Goal: Information Seeking & Learning: Learn about a topic

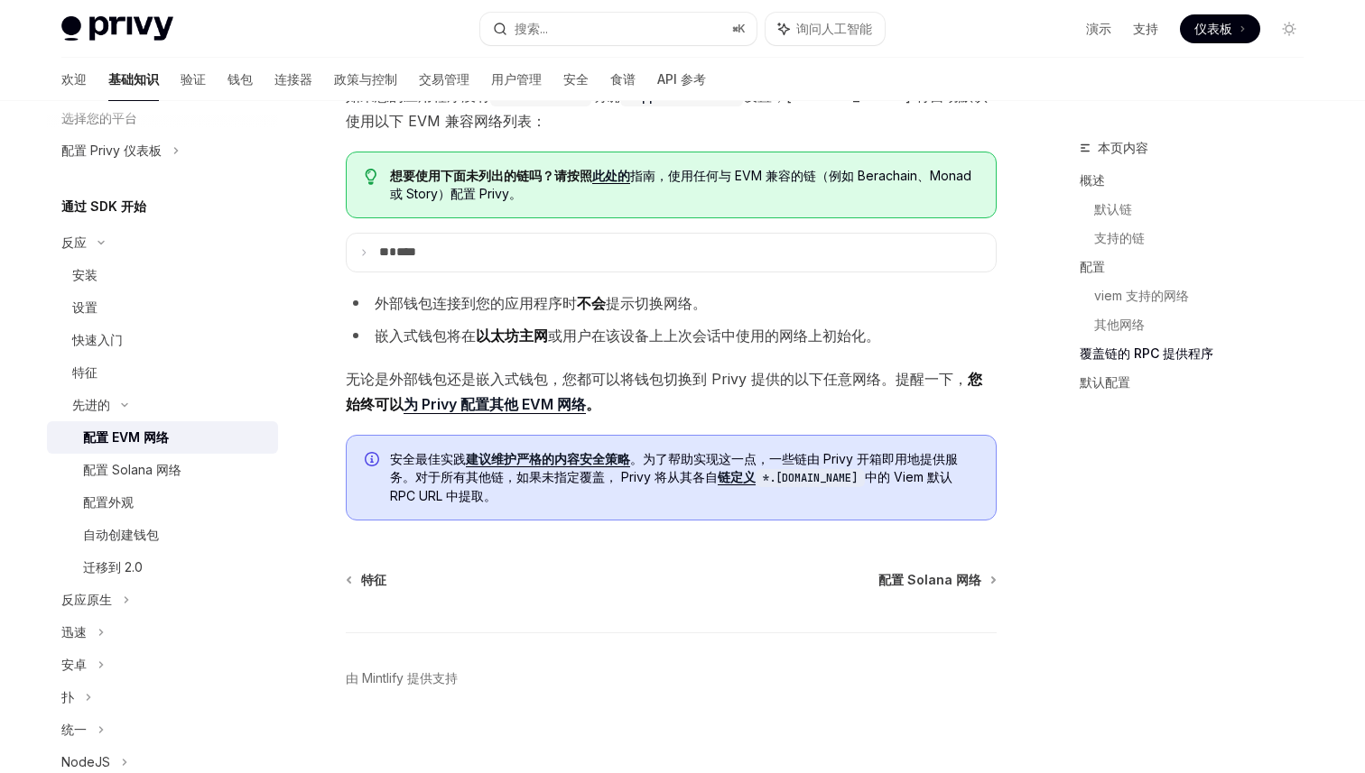
scroll to position [3983, 0]
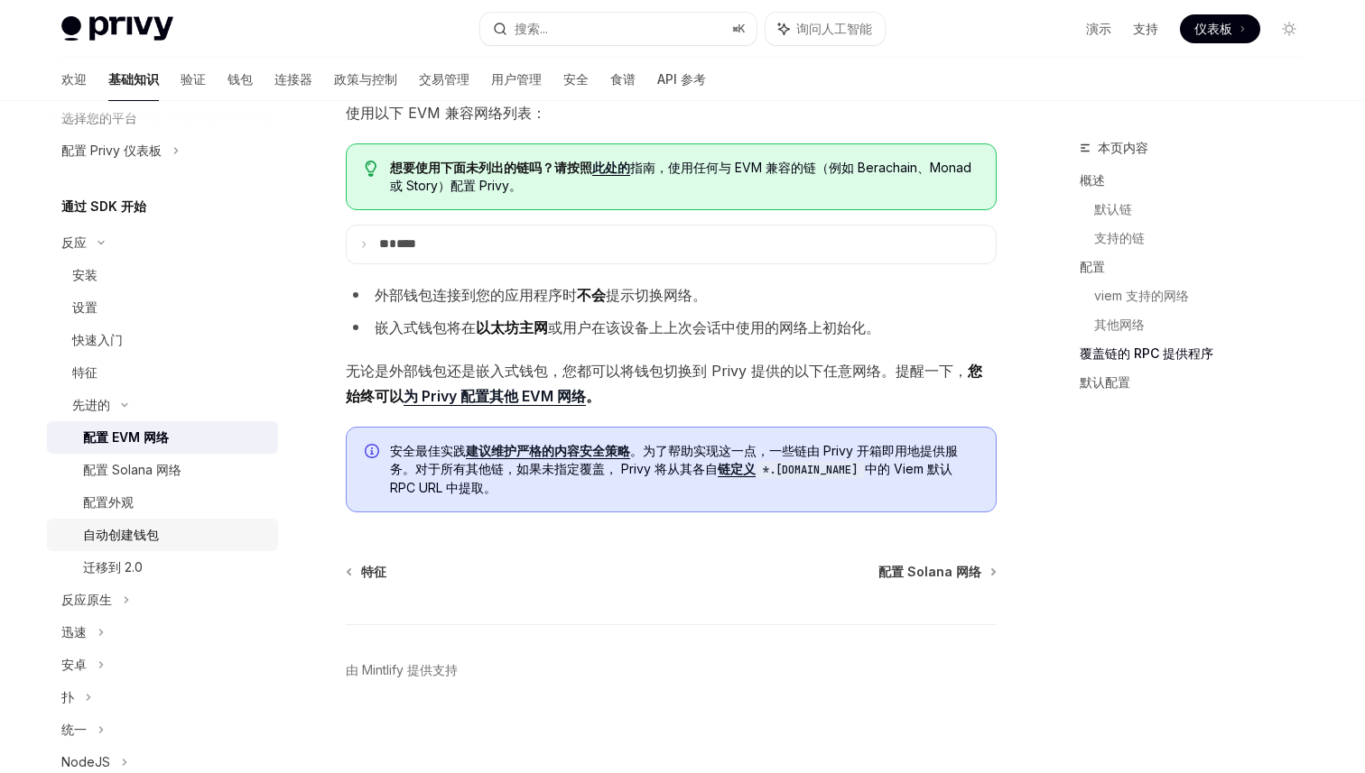
click at [167, 531] on div "自动创建钱包" at bounding box center [175, 535] width 184 height 22
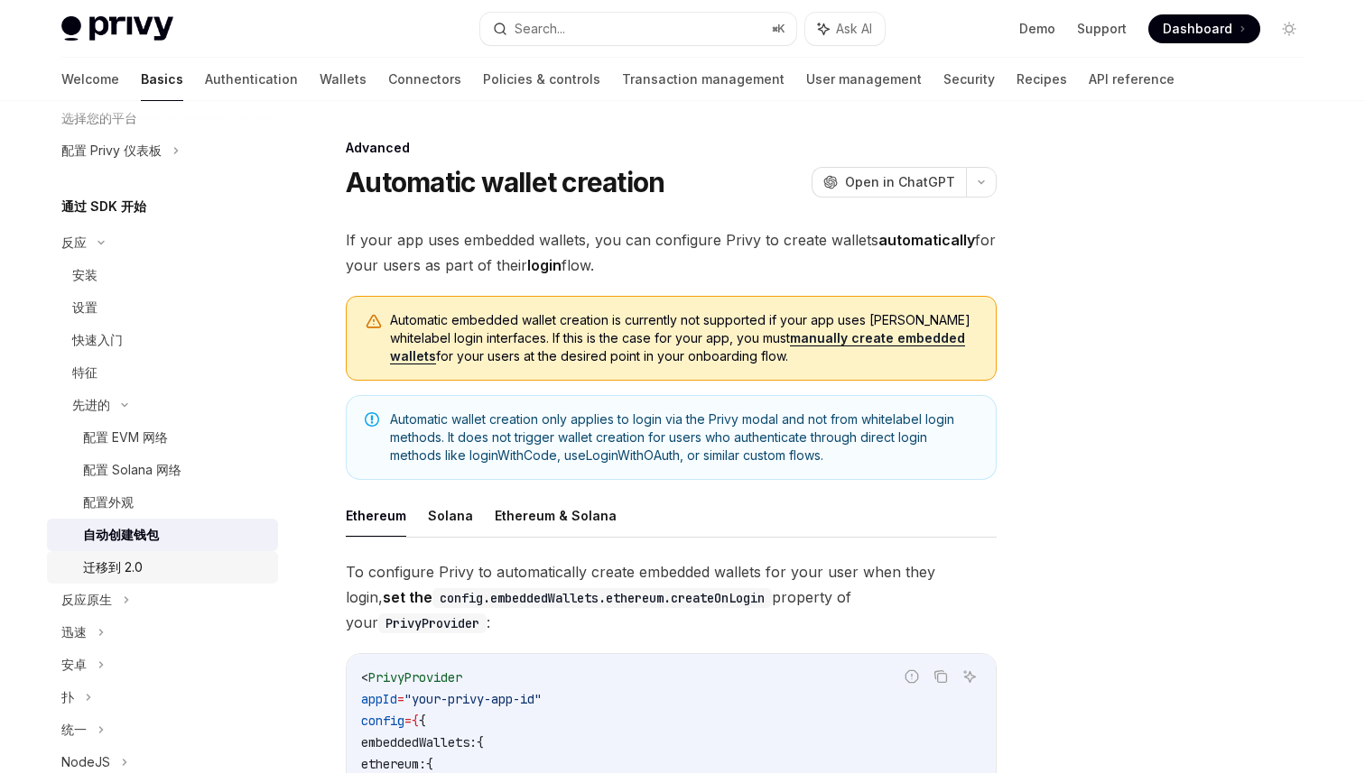
click at [165, 551] on link "迁移到 2.0" at bounding box center [162, 567] width 231 height 32
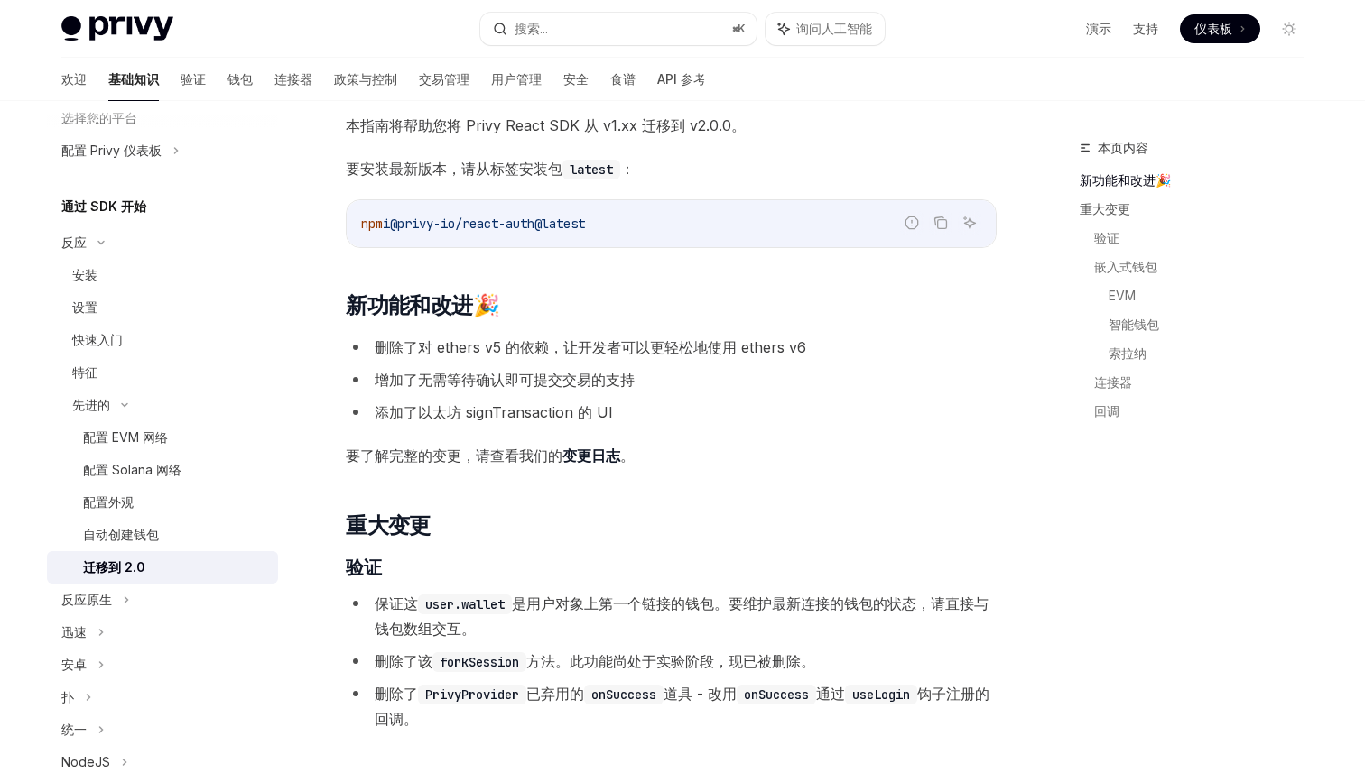
scroll to position [117, 0]
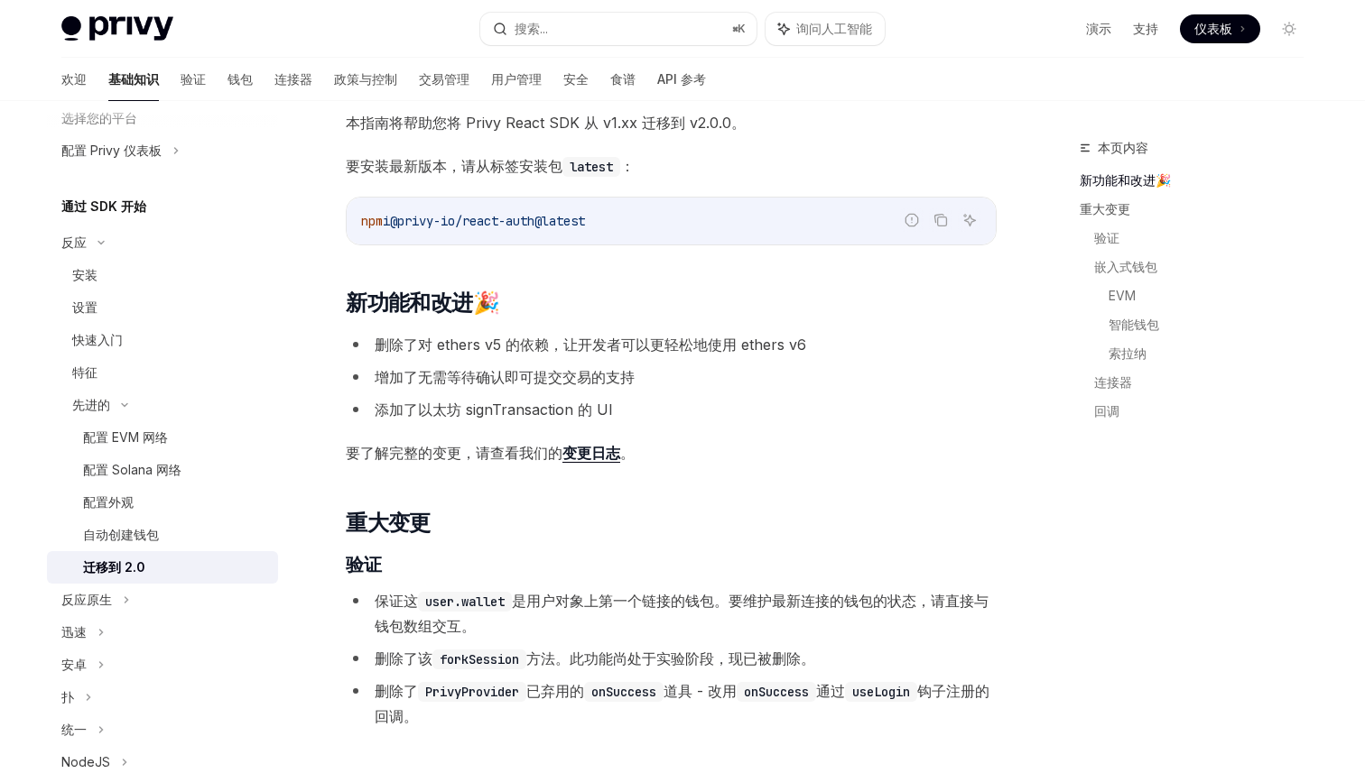
click at [476, 372] on font "增加了无需等待确认即可提交交易的支持" at bounding box center [505, 377] width 260 height 18
click at [477, 406] on font "添加了以太坊 signTransaction 的 UI" at bounding box center [494, 410] width 238 height 18
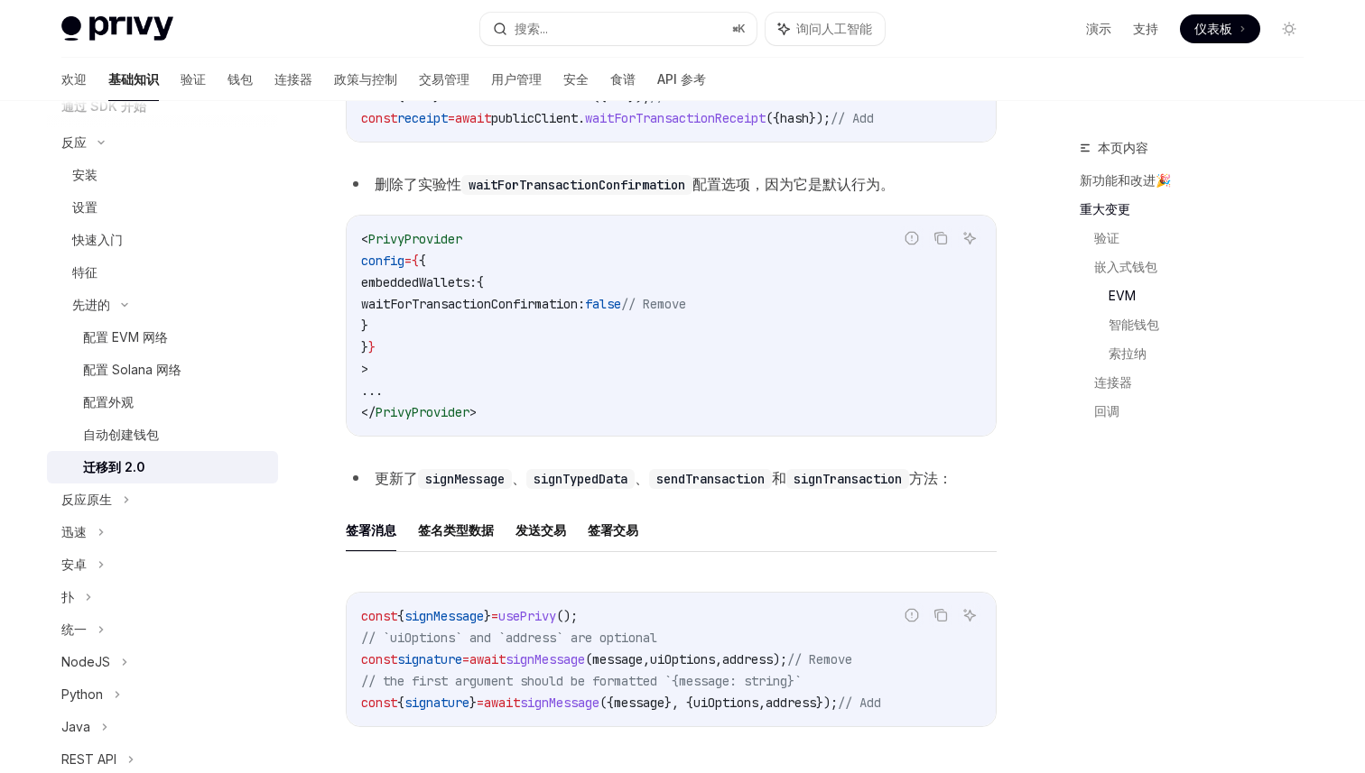
scroll to position [287, 0]
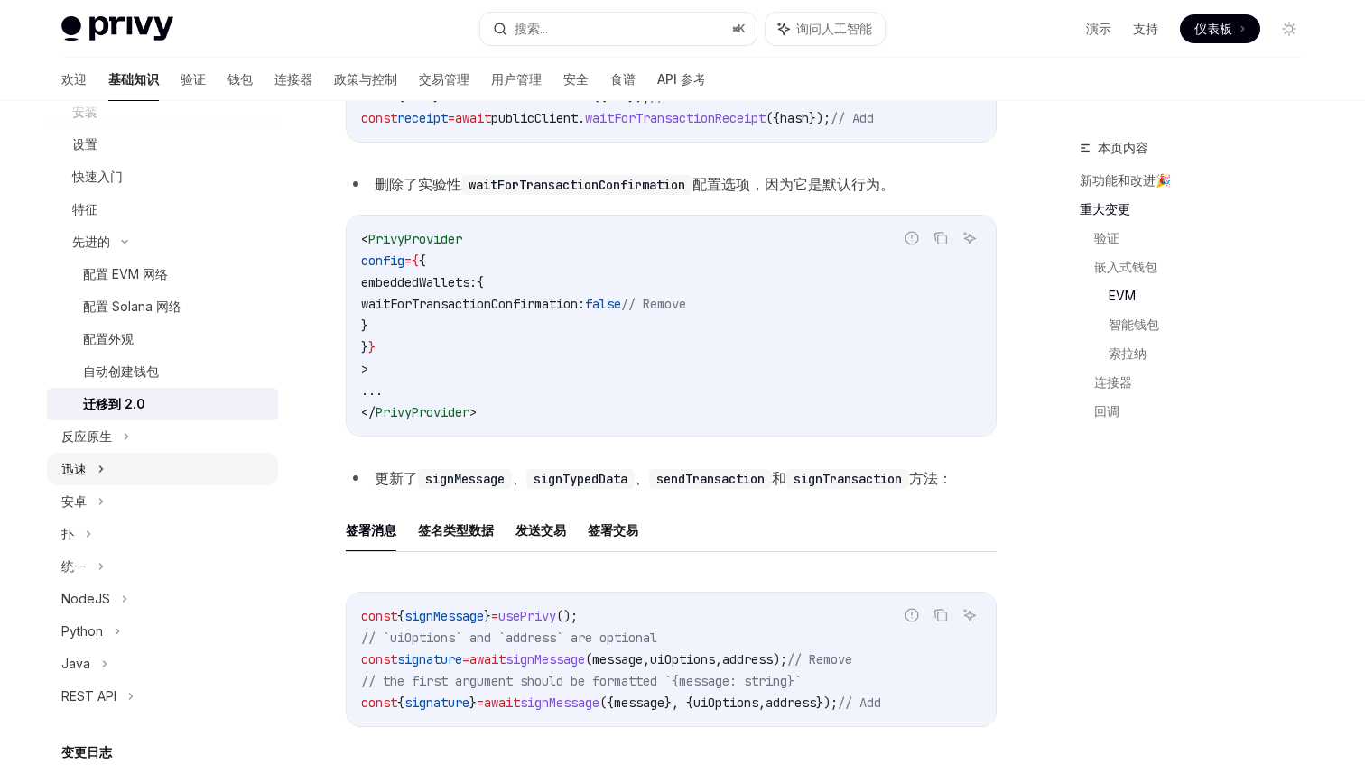
click at [108, 459] on div "迅速" at bounding box center [162, 469] width 231 height 32
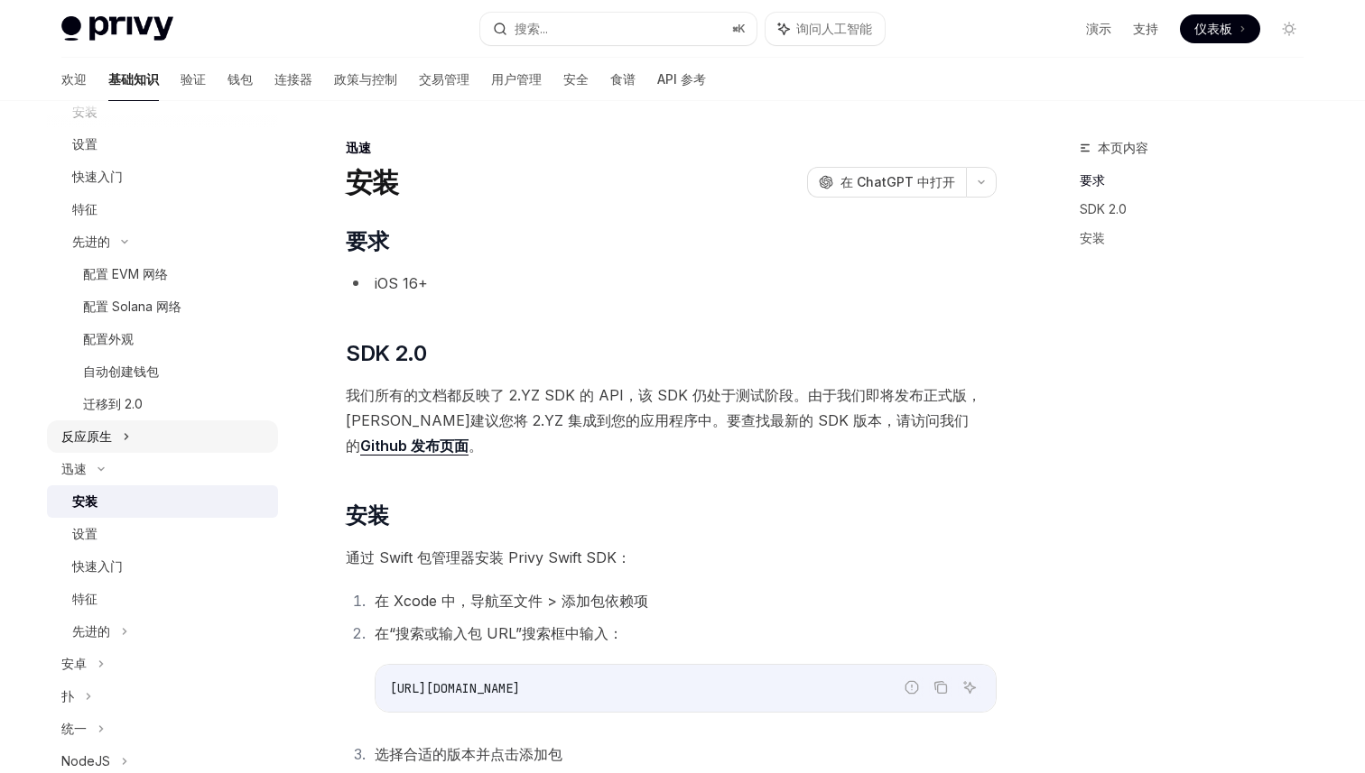
click at [115, 439] on div "反应原生" at bounding box center [162, 437] width 231 height 32
type textarea "*"
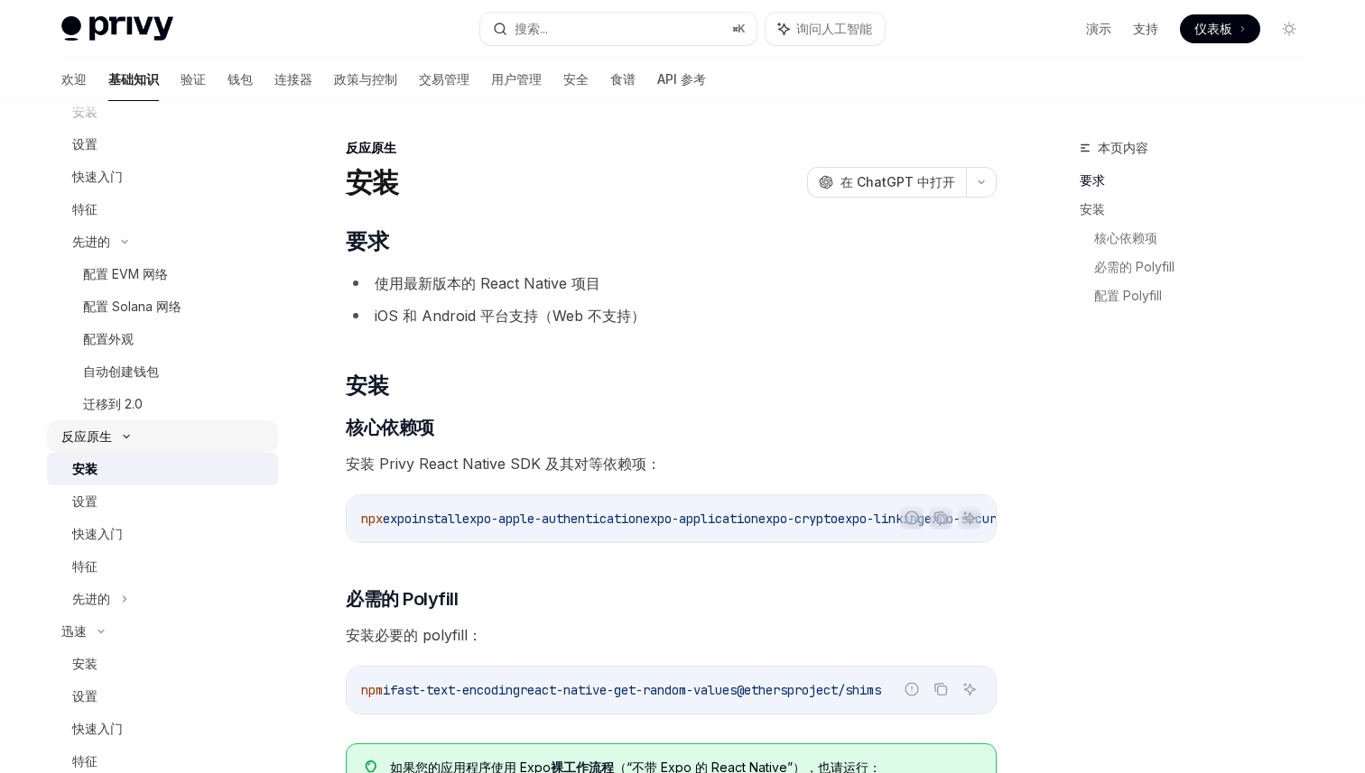
click at [121, 439] on icon at bounding box center [127, 436] width 22 height 7
click at [117, 469] on div "迅速" at bounding box center [162, 469] width 231 height 32
